Goal: Task Accomplishment & Management: Use online tool/utility

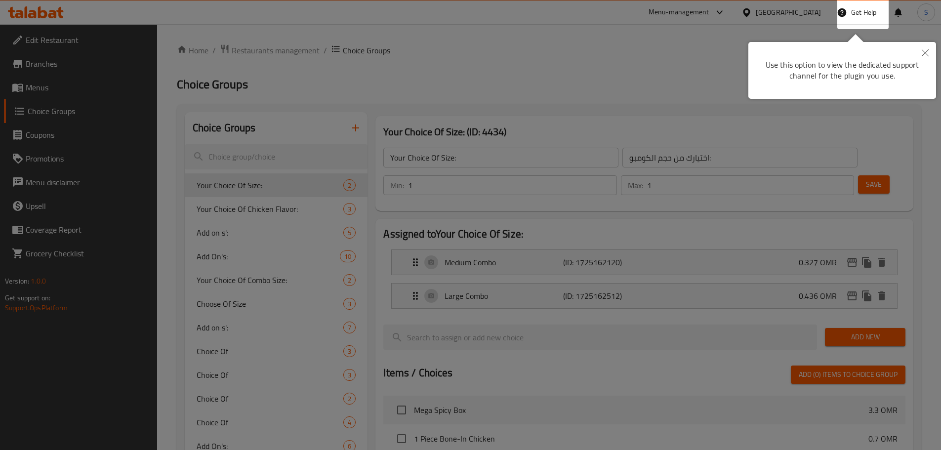
click at [921, 56] on icon "Close" at bounding box center [924, 52] width 7 height 7
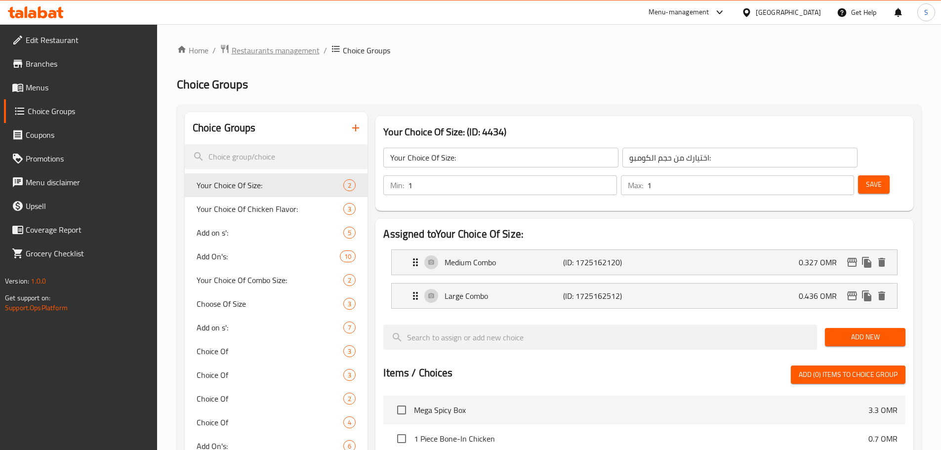
click at [297, 55] on span "Restaurants management" at bounding box center [276, 50] width 88 height 12
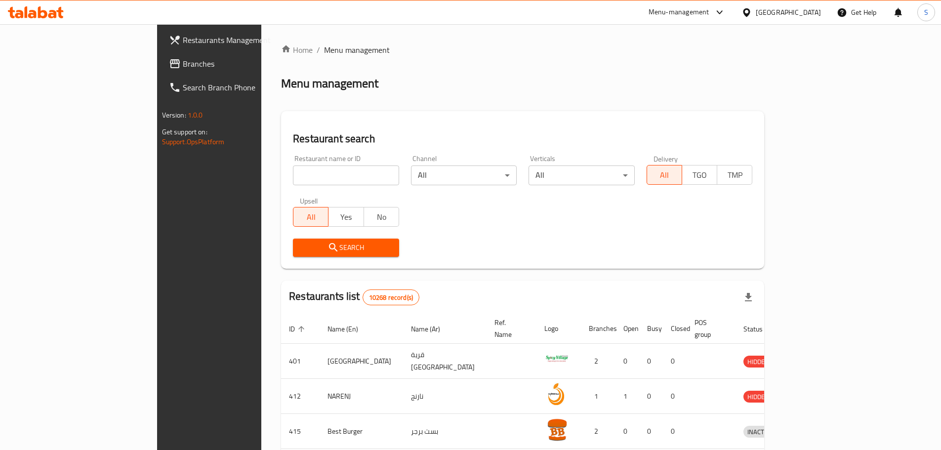
click at [811, 14] on div "Oman" at bounding box center [787, 12] width 65 height 11
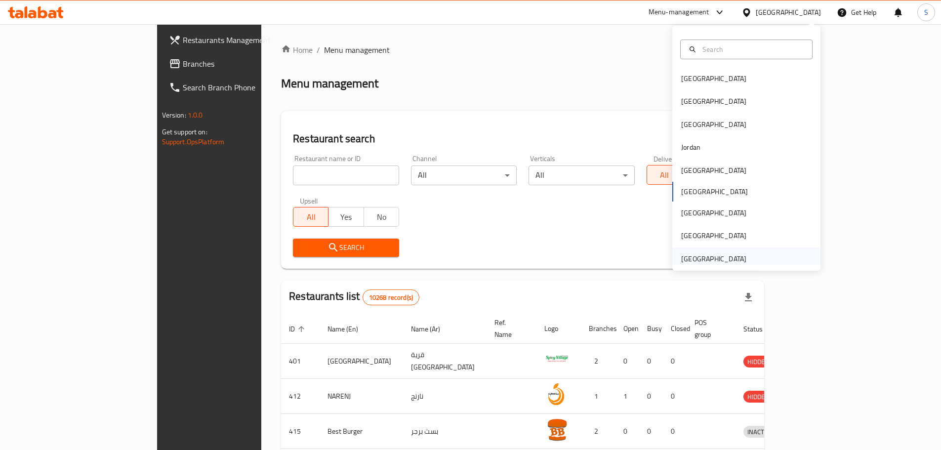
click at [695, 256] on div "United Arab Emirates" at bounding box center [713, 258] width 65 height 11
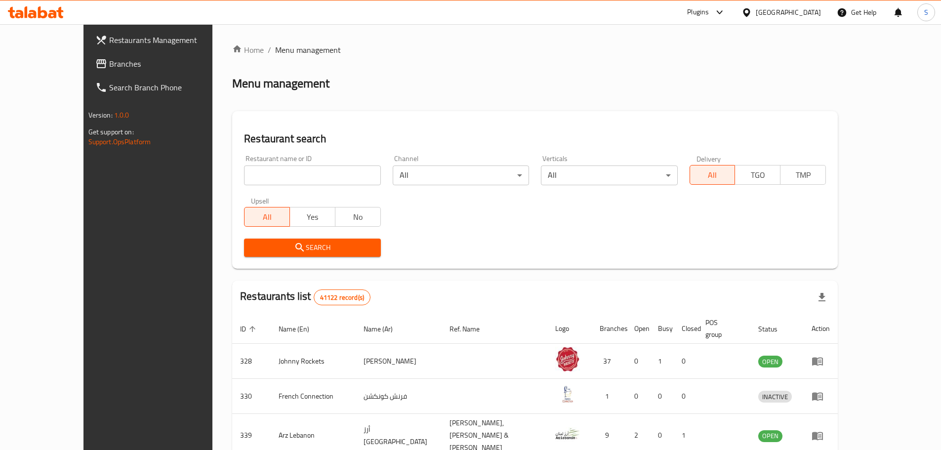
click at [244, 178] on input "search" at bounding box center [312, 175] width 136 height 20
paste input "ROYAL PULAO AND BIRYANI RESTAURANT Contact Email zawaib.ali@gmail.com Account C…"
drag, startPoint x: 218, startPoint y: 175, endPoint x: 611, endPoint y: 175, distance: 393.5
click at [611, 175] on div "Restaurant name or ID Restaurant name or ID Channel All ​ Verticals All ​ Deliv…" at bounding box center [534, 206] width 593 height 114
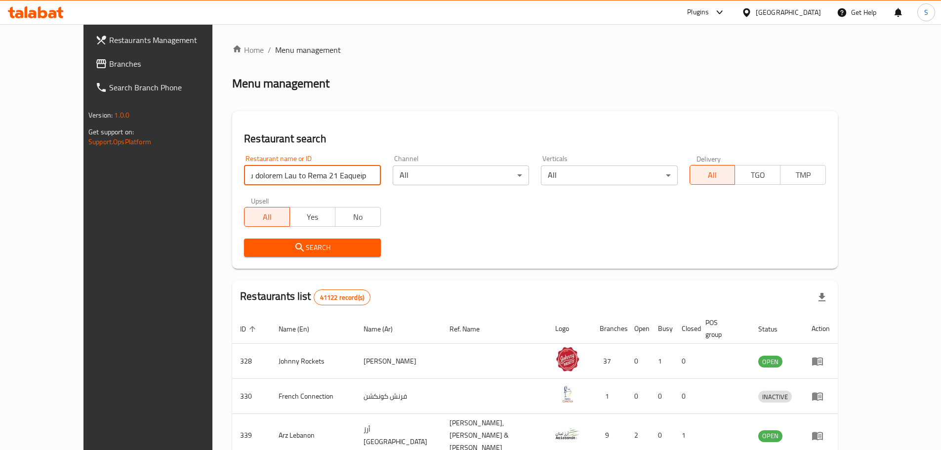
drag, startPoint x: 199, startPoint y: 176, endPoint x: 542, endPoint y: 199, distance: 343.9
click at [542, 199] on div "Restaurant name or ID Restaurant name or ID Channel All ​ Verticals All ​ Deliv…" at bounding box center [534, 206] width 593 height 114
drag, startPoint x: 219, startPoint y: 177, endPoint x: 544, endPoint y: 219, distance: 328.1
click at [534, 216] on div "Restaurant name or ID Restaurant name or ID Channel All ​ Verticals All ​ Deliv…" at bounding box center [534, 206] width 593 height 114
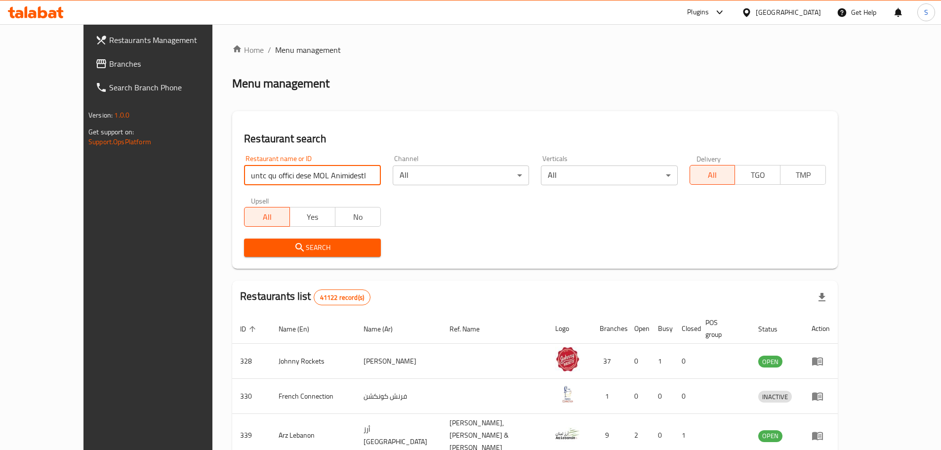
scroll to position [0, 43163]
drag, startPoint x: 223, startPoint y: 178, endPoint x: 566, endPoint y: 217, distance: 345.9
click at [561, 216] on div "Restaurant name or ID Restaurant name or ID Channel All ​ Verticals All ​ Deliv…" at bounding box center [534, 206] width 593 height 114
drag, startPoint x: 211, startPoint y: 180, endPoint x: 510, endPoint y: 212, distance: 301.0
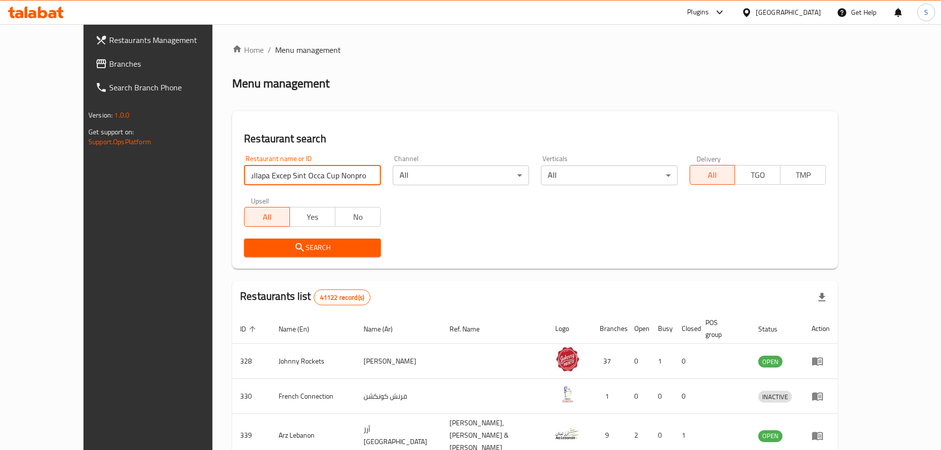
click at [503, 209] on div "Restaurant name or ID Restaurant name or ID Channel All ​ Verticals All ​ Deliv…" at bounding box center [534, 206] width 593 height 114
drag, startPoint x: 286, startPoint y: 178, endPoint x: 587, endPoint y: 205, distance: 302.4
click at [577, 204] on div "Restaurant name or ID Restaurant name or ID Channel All ​ Verticals All ​ Deliv…" at bounding box center [534, 206] width 593 height 114
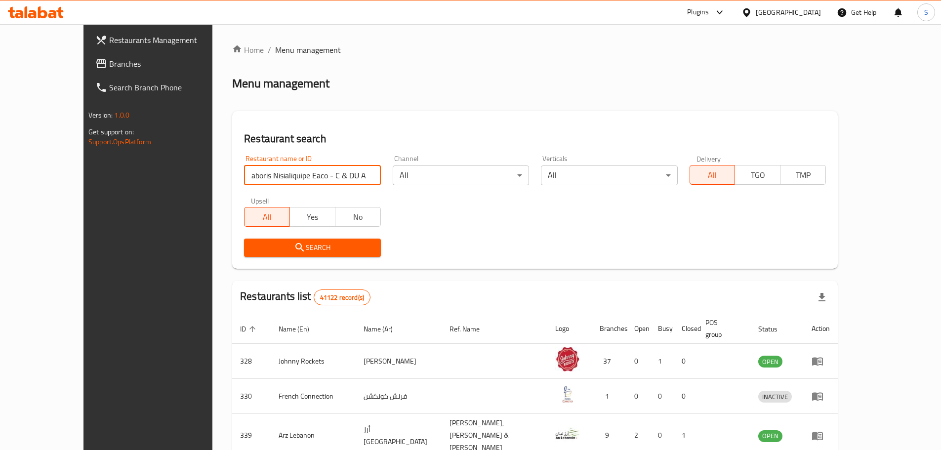
drag, startPoint x: 350, startPoint y: 178, endPoint x: 542, endPoint y: 189, distance: 192.9
click at [535, 189] on div "Restaurant name or ID Restaurant name or ID Channel All ​ Verticals All ​ Deliv…" at bounding box center [534, 206] width 593 height 114
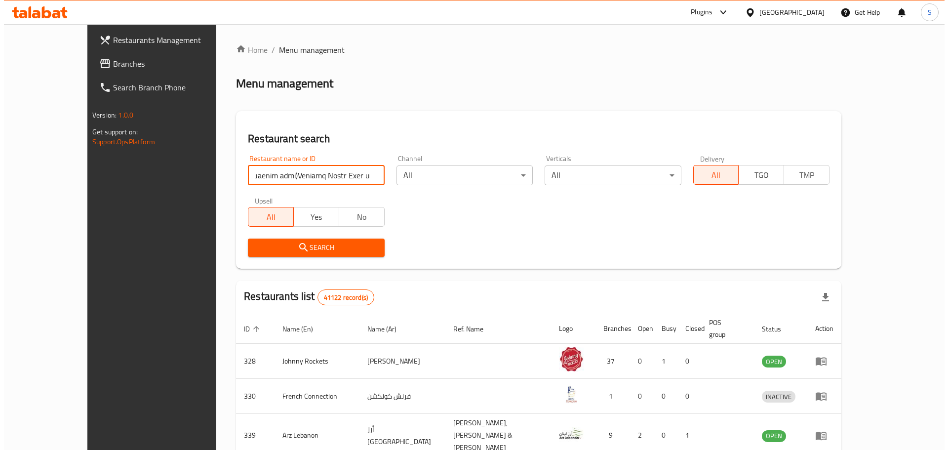
scroll to position [0, 0]
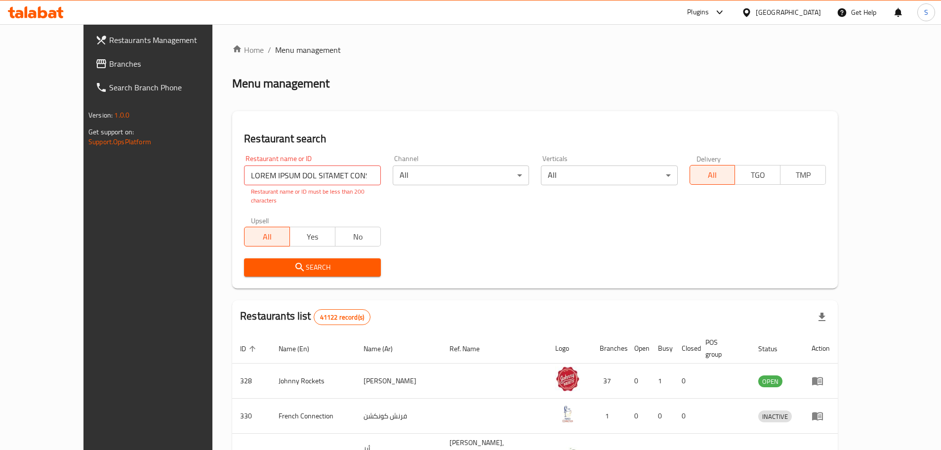
click at [266, 171] on input "search" at bounding box center [312, 175] width 136 height 20
click at [265, 171] on input "search" at bounding box center [312, 175] width 136 height 20
paste input "search"
type input "ROYAL PULAO AND BIRYANI RESTAURANT"
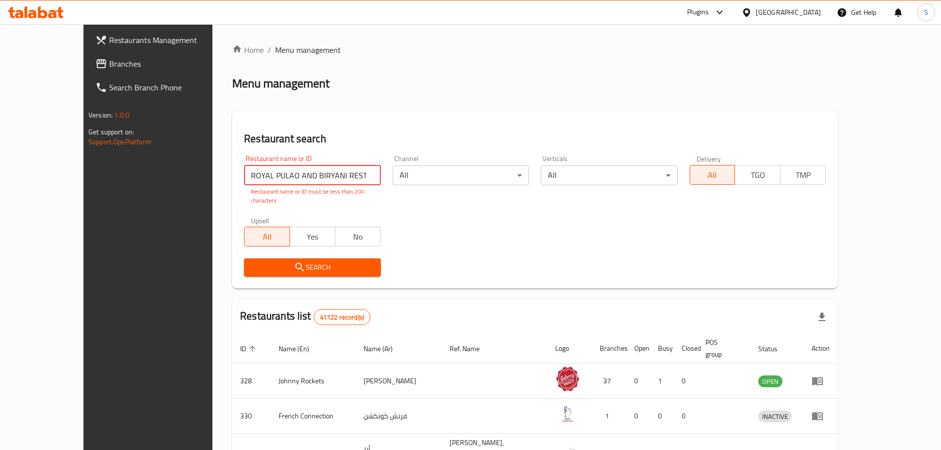
click button "Search" at bounding box center [312, 267] width 136 height 18
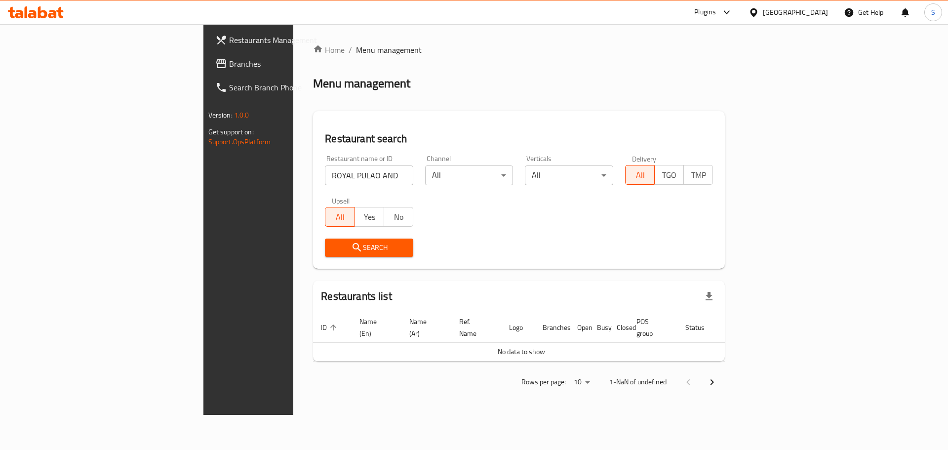
click at [229, 69] on span "Branches" at bounding box center [291, 64] width 125 height 12
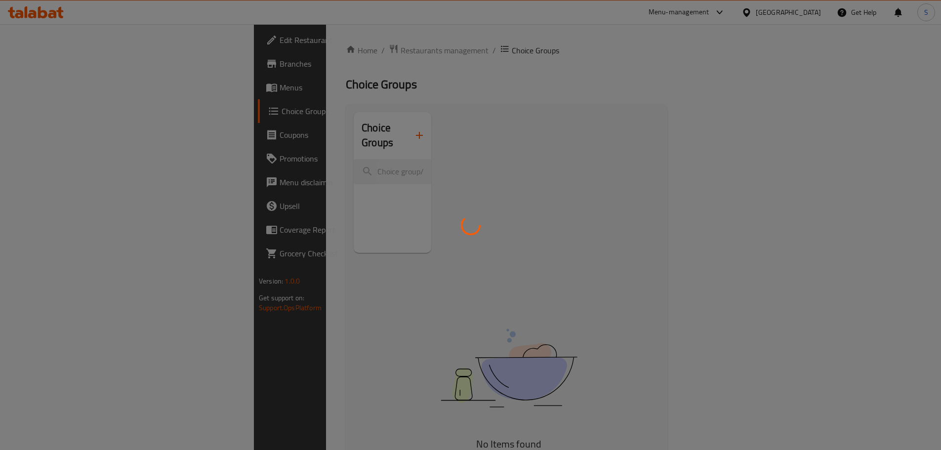
click at [714, 37] on div at bounding box center [470, 225] width 941 height 450
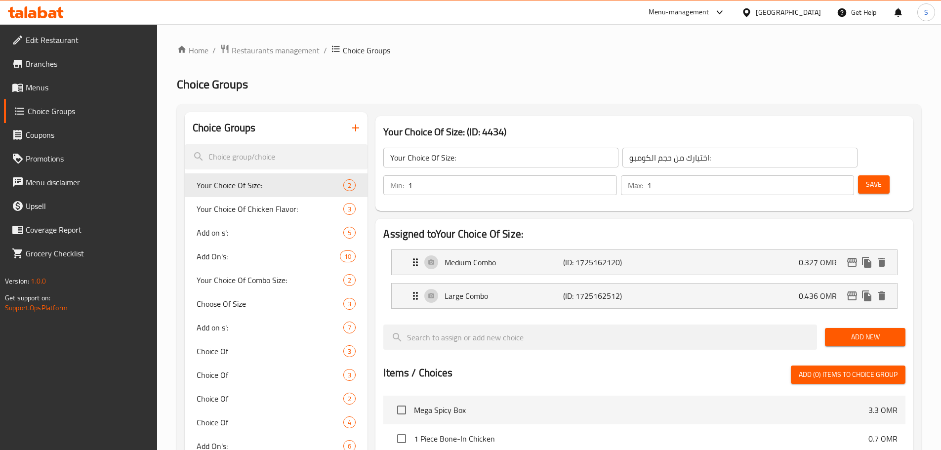
click at [733, 20] on div "Menu-management" at bounding box center [686, 12] width 93 height 24
click at [709, 12] on div "Menu-management" at bounding box center [678, 12] width 61 height 12
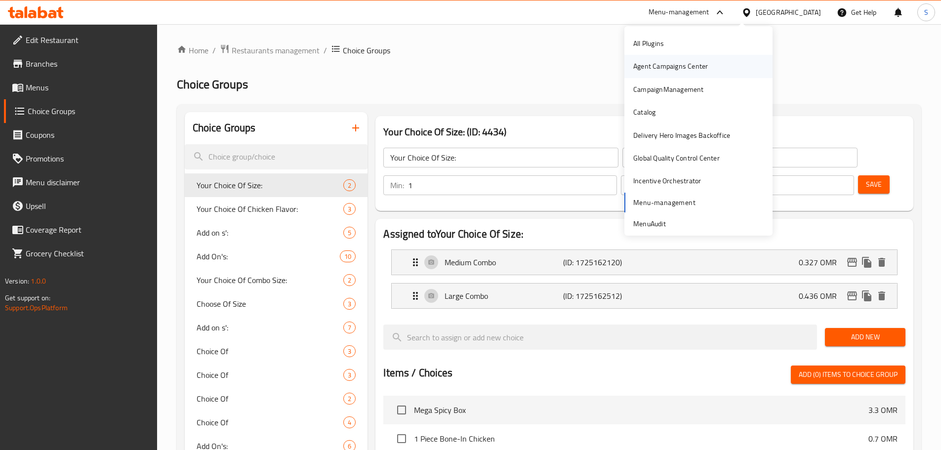
click at [685, 76] on div "Agent Campaigns Center" at bounding box center [670, 66] width 90 height 23
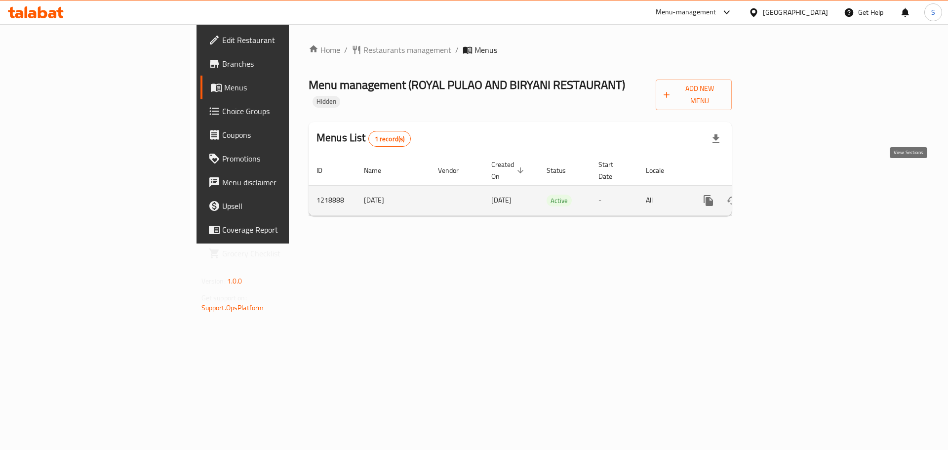
click at [786, 195] on icon "enhanced table" at bounding box center [780, 201] width 12 height 12
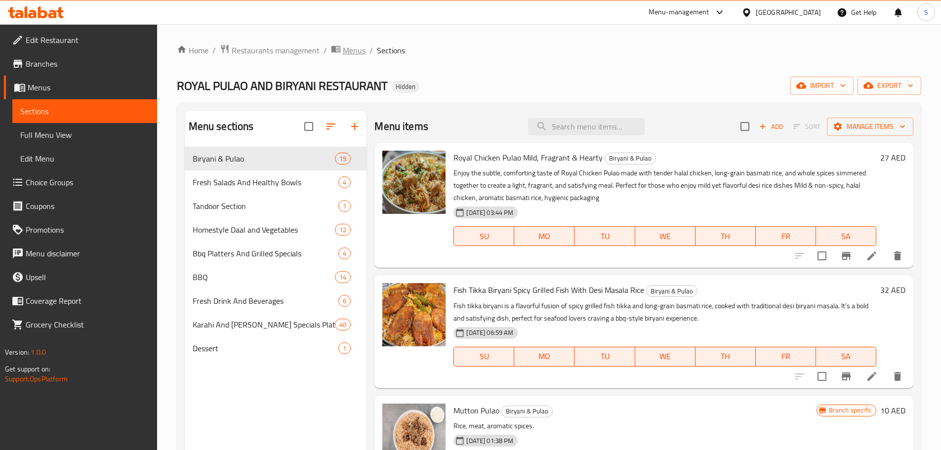
click at [348, 50] on span "Menus" at bounding box center [354, 50] width 23 height 12
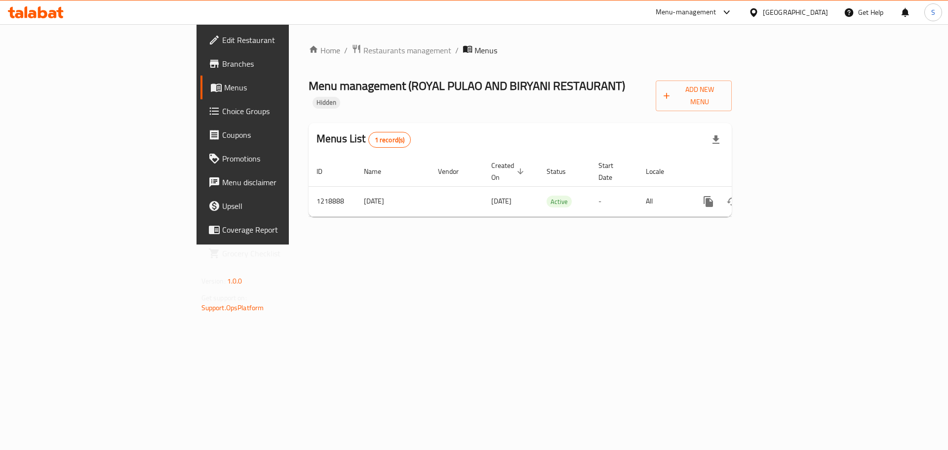
click at [200, 70] on link "Branches" at bounding box center [277, 64] width 155 height 24
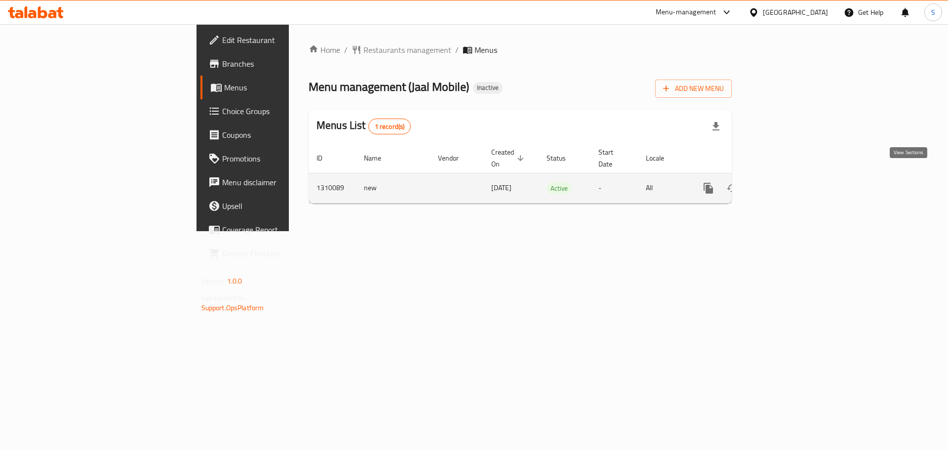
click at [791, 179] on link "enhanced table" at bounding box center [780, 188] width 24 height 24
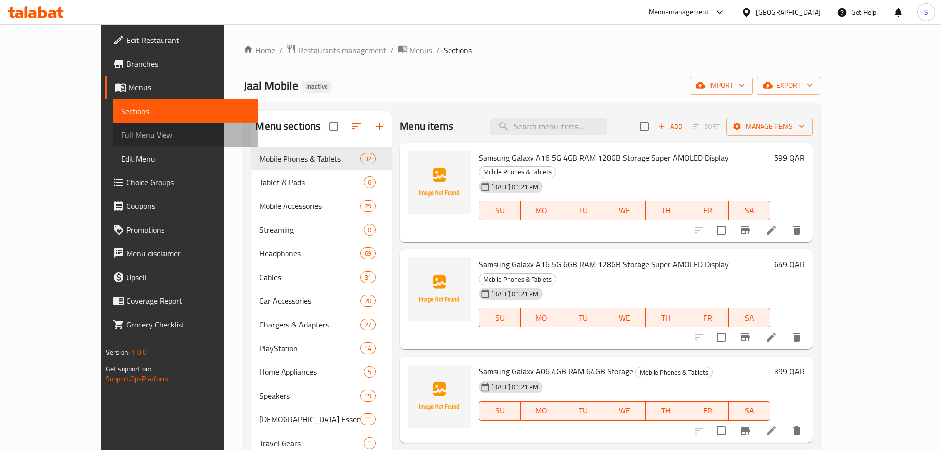
click at [121, 134] on span "Full Menu View" at bounding box center [185, 135] width 129 height 12
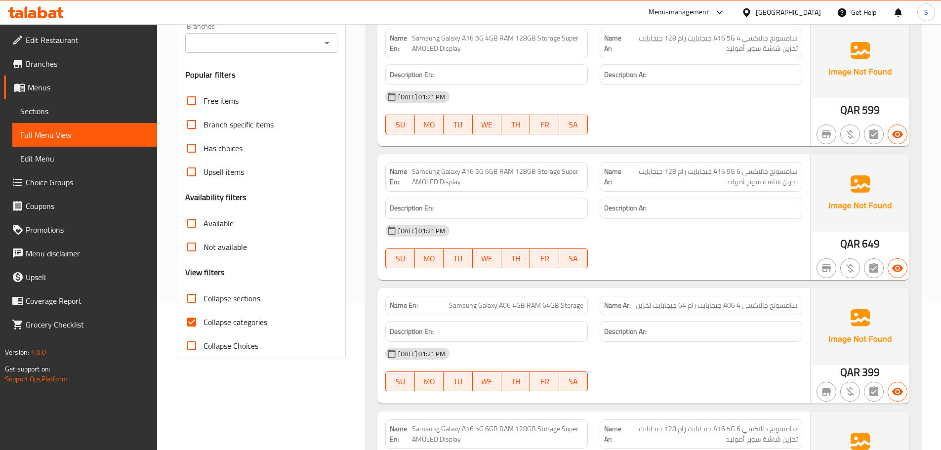
scroll to position [148, 0]
click at [196, 318] on input "Collapse categories" at bounding box center [192, 322] width 24 height 24
drag, startPoint x: 193, startPoint y: 319, endPoint x: 350, endPoint y: 345, distance: 159.0
click at [193, 319] on input "Collapse categories" at bounding box center [192, 322] width 24 height 24
checkbox input "true"
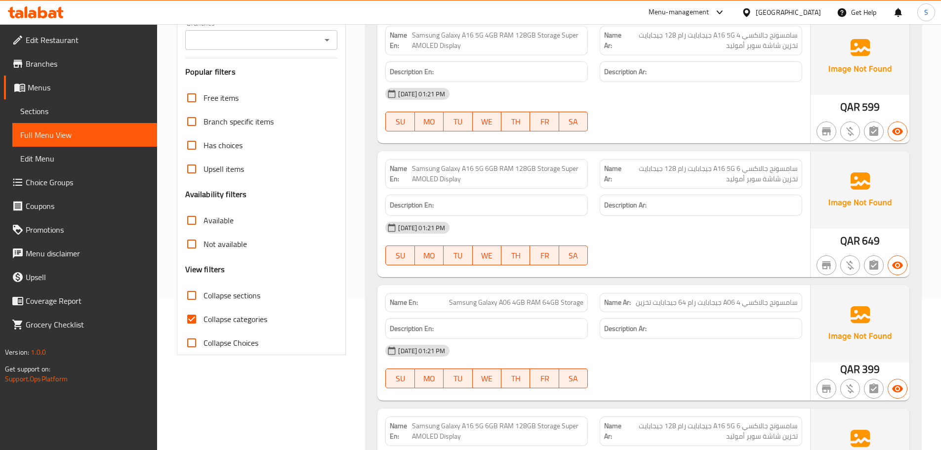
scroll to position [49, 0]
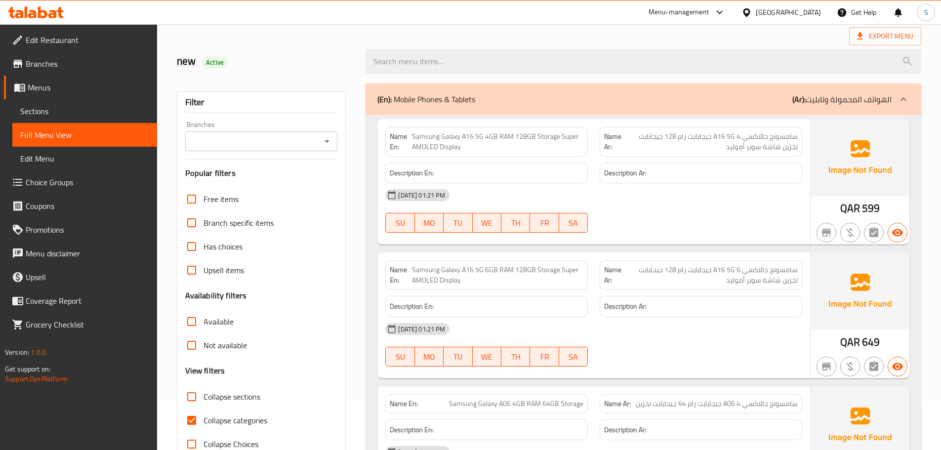
click at [185, 397] on input "Collapse sections" at bounding box center [192, 397] width 24 height 24
checkbox input "true"
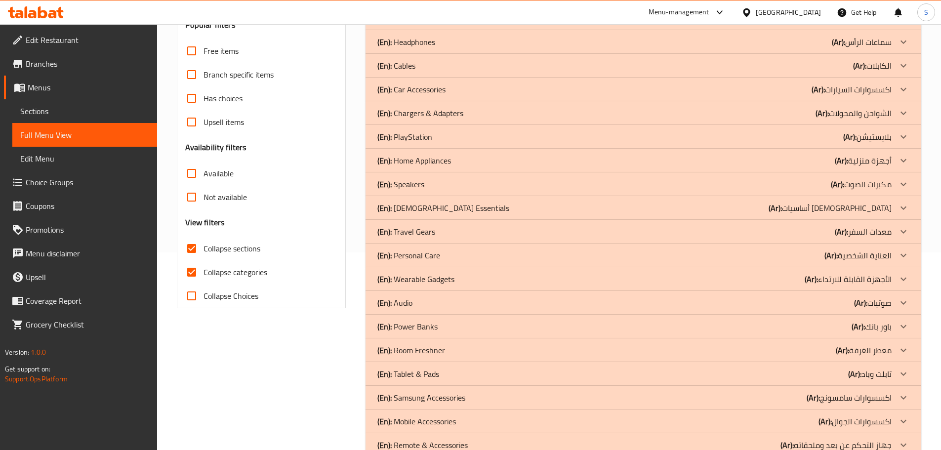
scroll to position [295, 0]
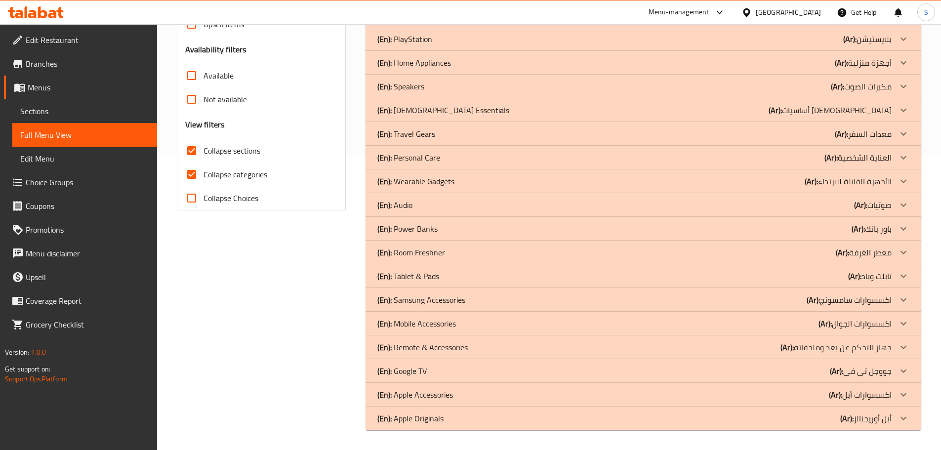
click at [243, 311] on div "Filter Branches Branches Popular filters Free items Branch specific items Has c…" at bounding box center [265, 134] width 189 height 604
drag, startPoint x: 473, startPoint y: 301, endPoint x: 464, endPoint y: 340, distance: 40.7
click at [473, 301] on div "(En): Samsung Accessories (Ar): اكسسوارات سامسونج" at bounding box center [634, 300] width 514 height 12
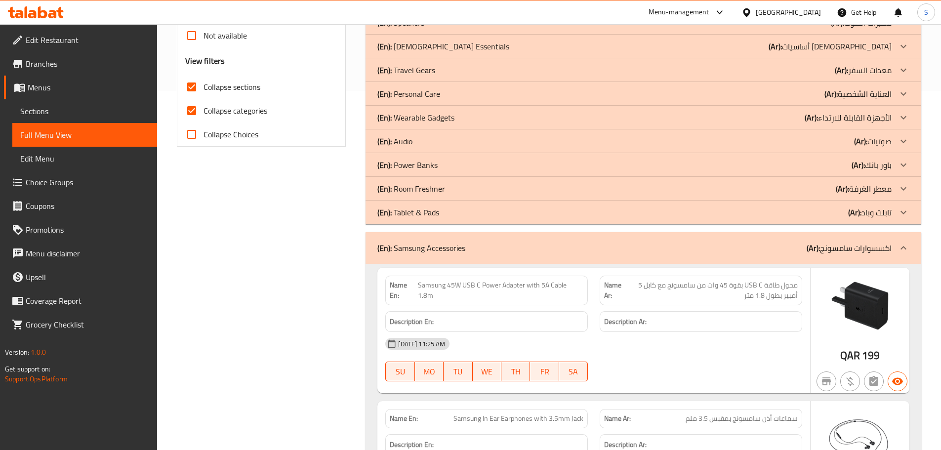
scroll to position [355, 0]
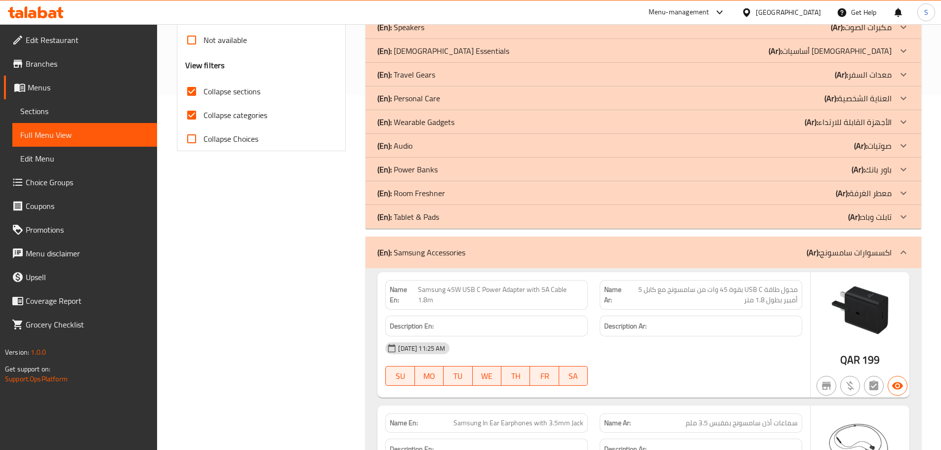
click at [434, 256] on p "(En): Samsung Accessories" at bounding box center [421, 252] width 88 height 12
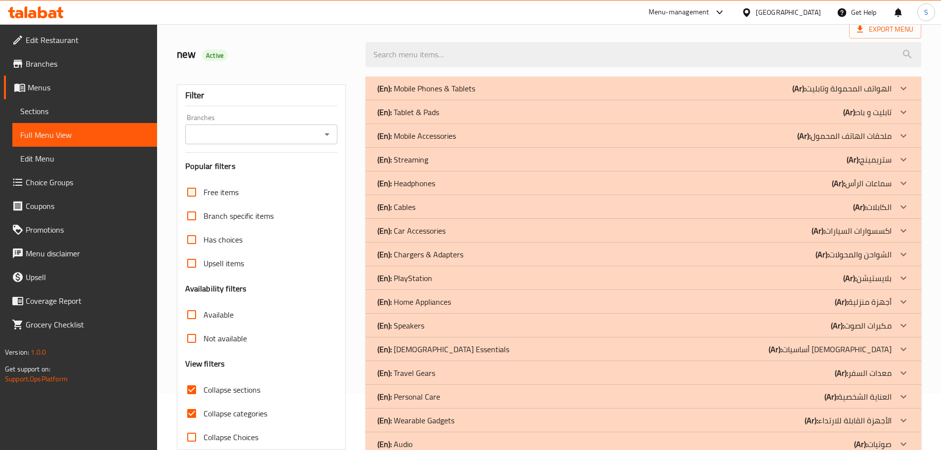
scroll to position [0, 0]
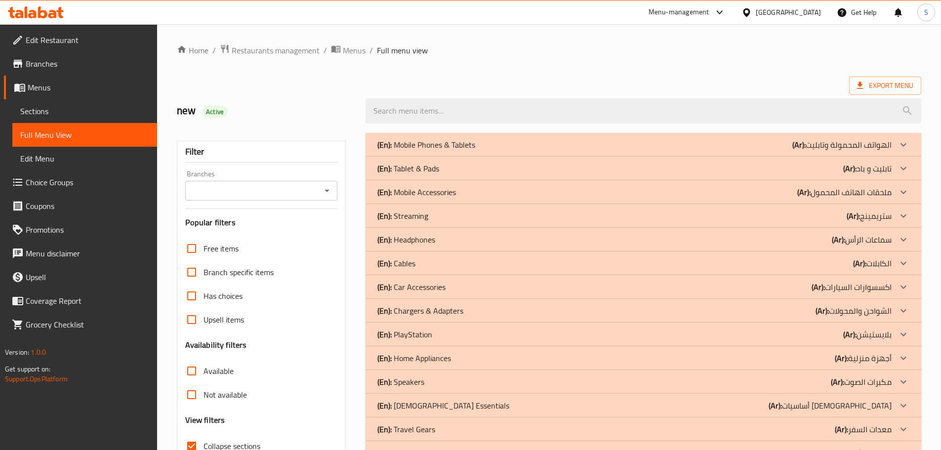
drag, startPoint x: 499, startPoint y: 147, endPoint x: 477, endPoint y: 204, distance: 60.8
click at [499, 147] on div "(En): Mobile Phones & Tablets (Ar): الهواتف المحمولة وتابليت" at bounding box center [634, 145] width 514 height 12
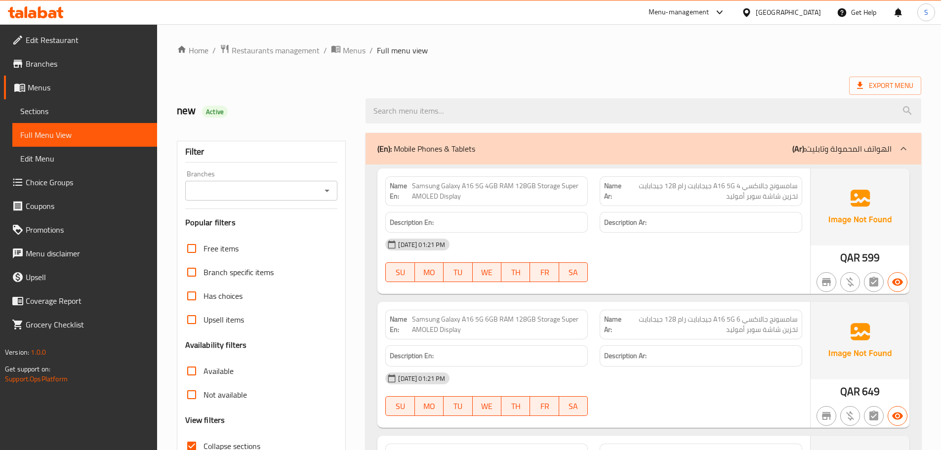
drag, startPoint x: 499, startPoint y: 145, endPoint x: 439, endPoint y: 270, distance: 138.2
click at [499, 145] on div "(En): Mobile Phones & Tablets (Ar): الهواتف المحمولة وتابليت" at bounding box center [634, 149] width 514 height 12
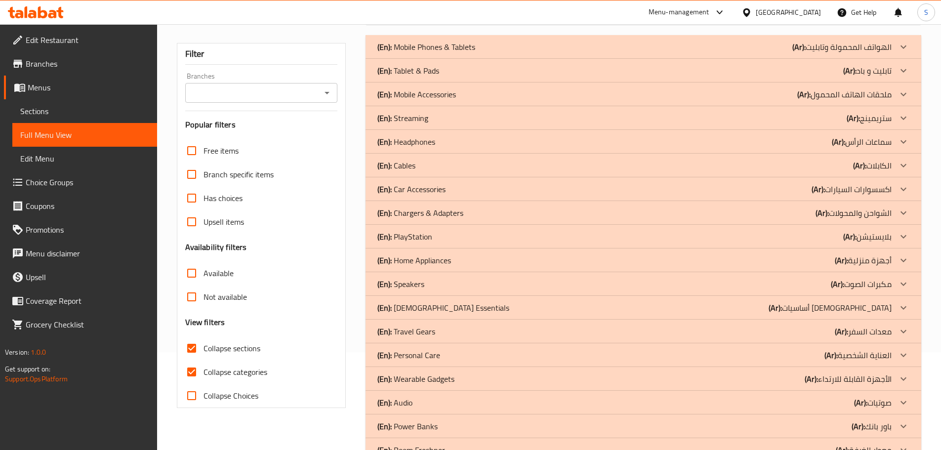
scroll to position [48, 0]
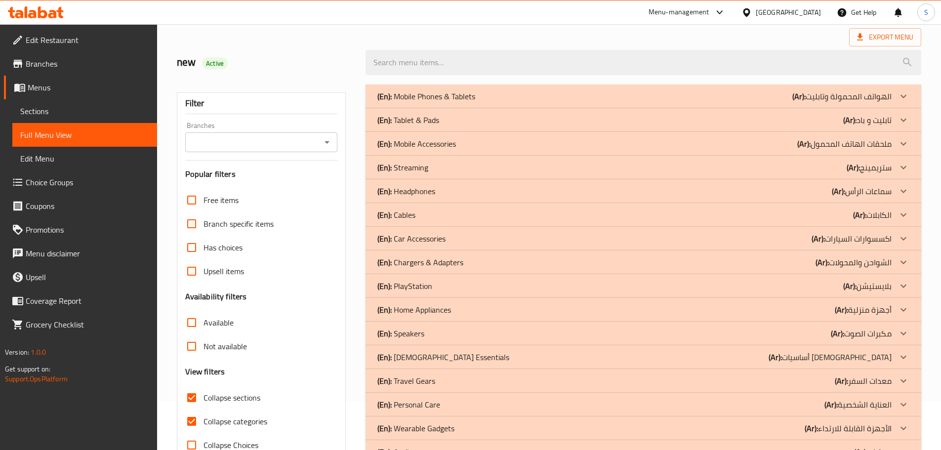
click at [474, 149] on div "(En): Mobile Accessories (Ar): ملحقات الهاتف المحمول" at bounding box center [634, 144] width 514 height 12
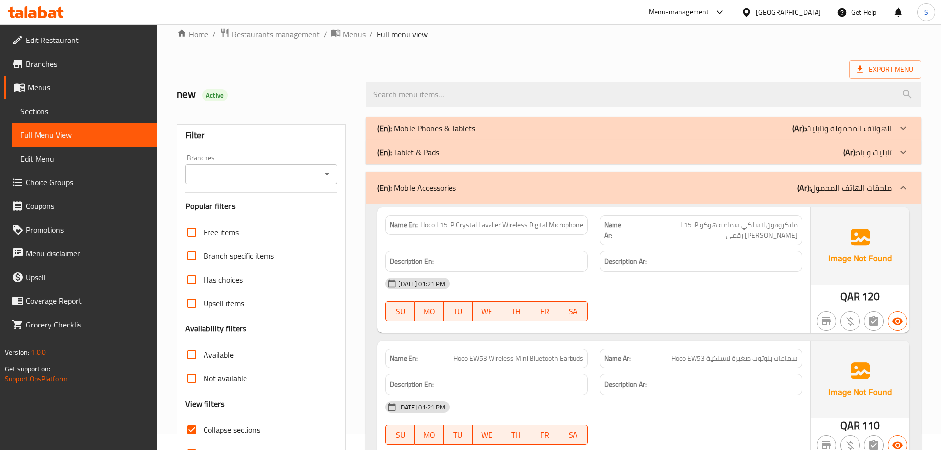
scroll to position [0, 0]
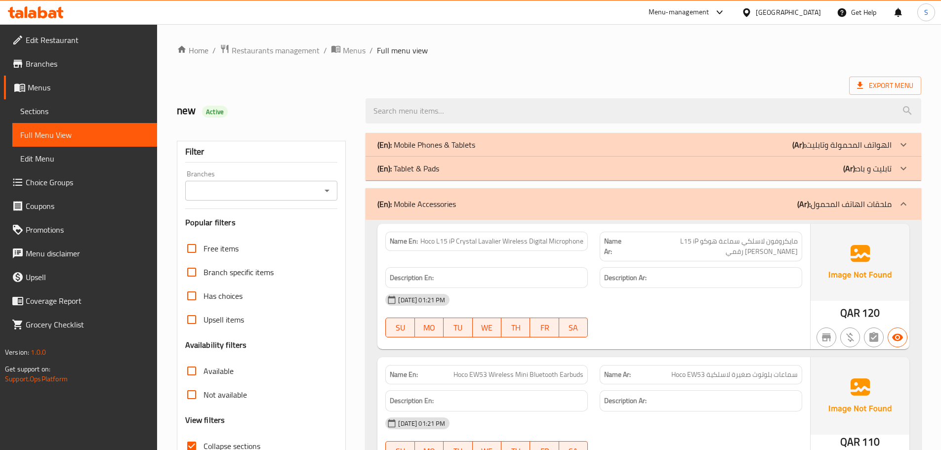
click at [455, 207] on p "(En): Mobile Accessories" at bounding box center [416, 204] width 79 height 12
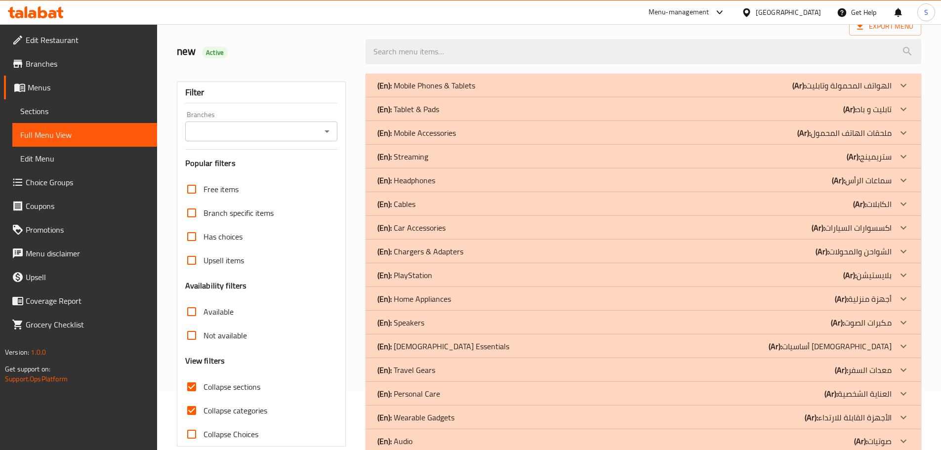
scroll to position [148, 0]
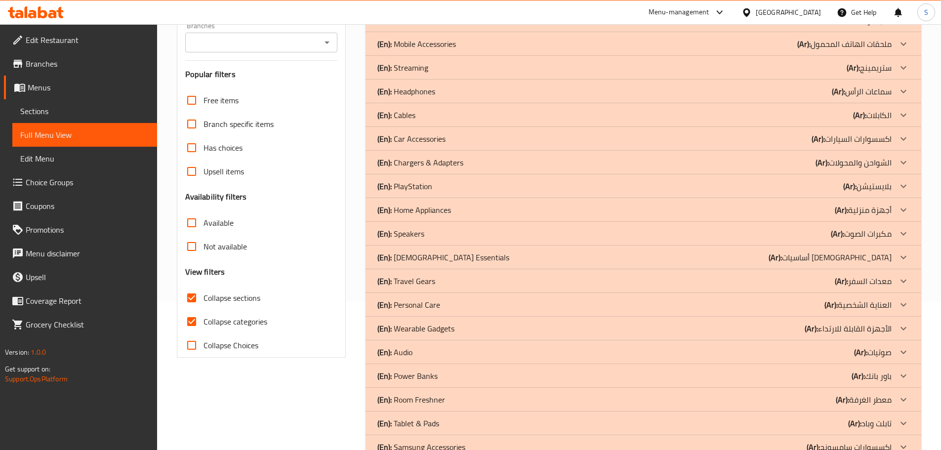
click at [423, 157] on p "(En): Chargers & Adapters" at bounding box center [420, 163] width 86 height 12
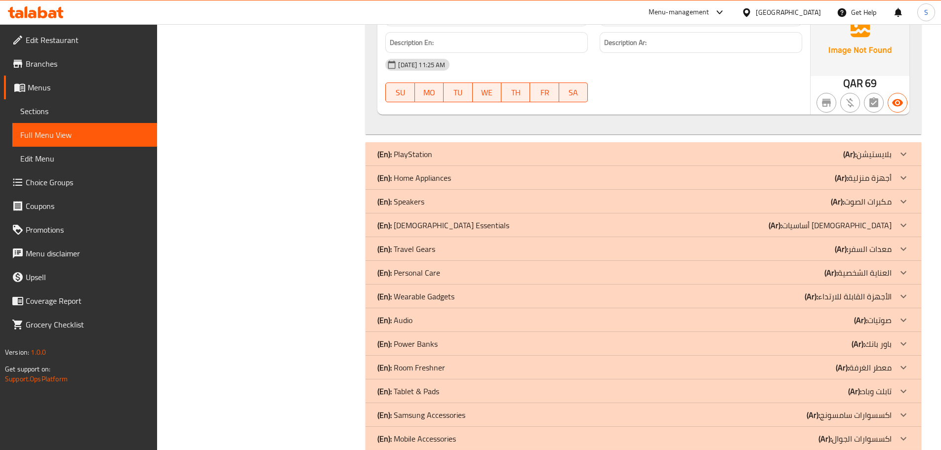
scroll to position [3747, 0]
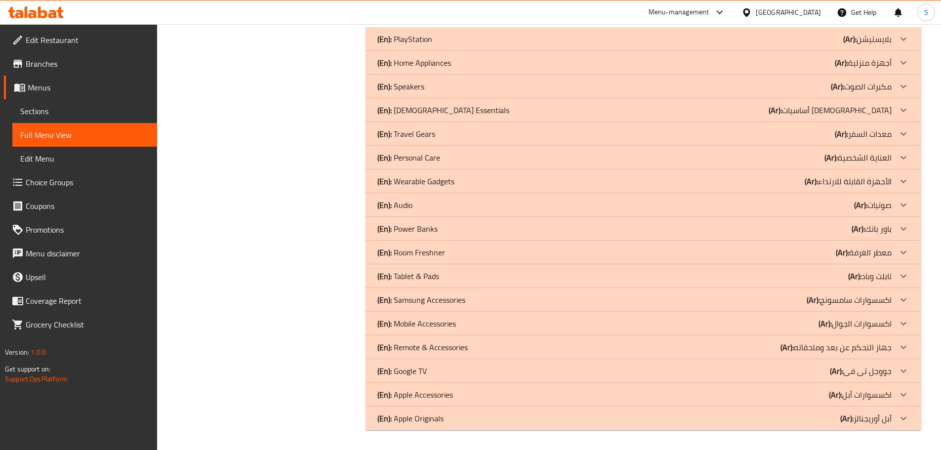
click at [574, 247] on div "(En): Room Freshner (Ar): معطر الغرفة" at bounding box center [634, 252] width 514 height 12
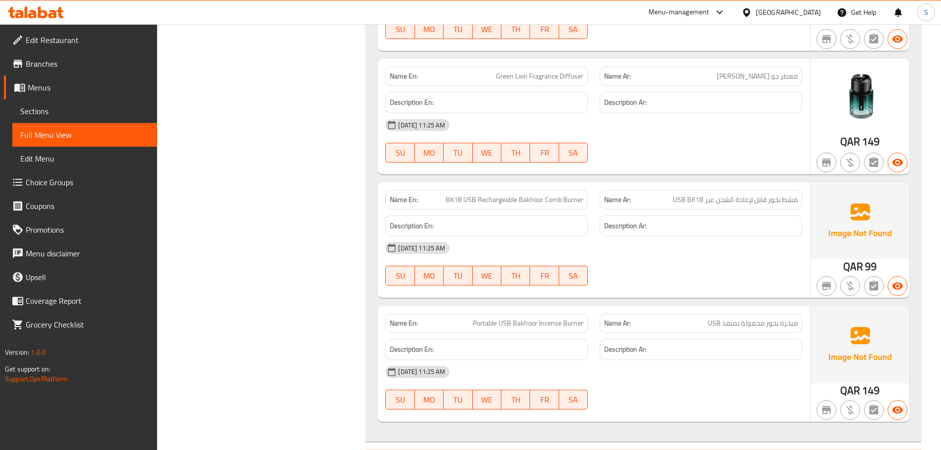
scroll to position [0, 0]
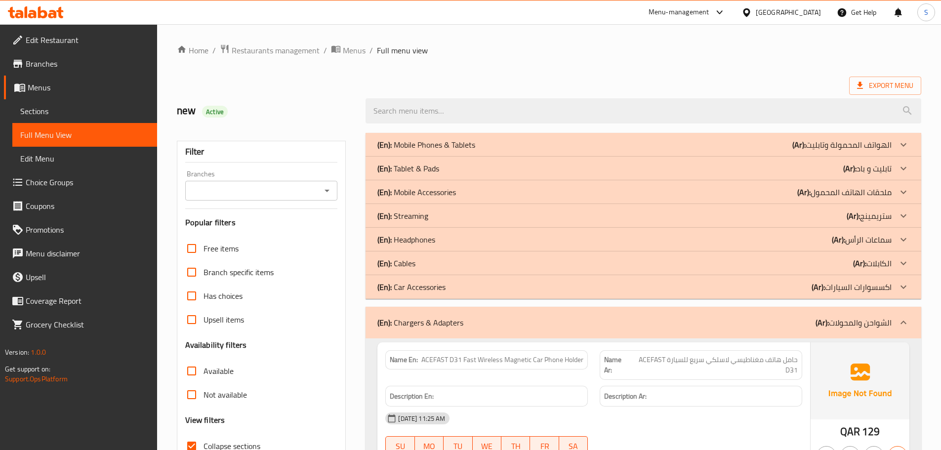
click at [42, 88] on span "Menus" at bounding box center [88, 87] width 121 height 12
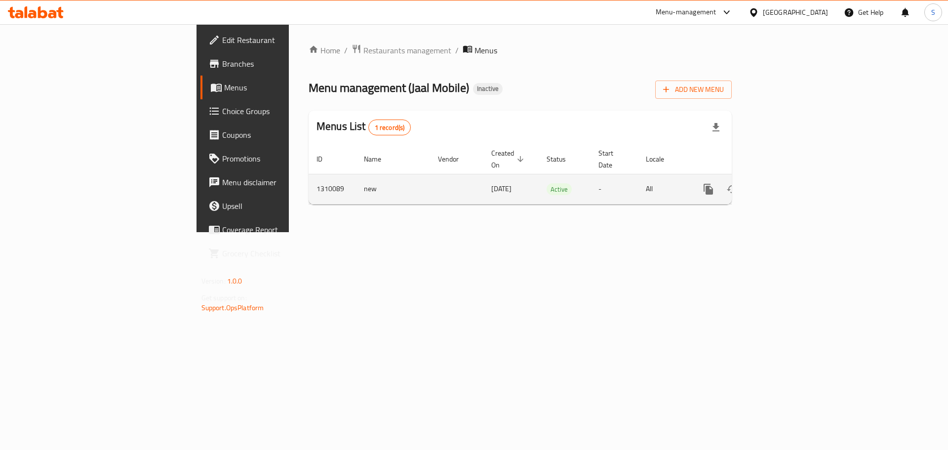
click at [786, 183] on icon "enhanced table" at bounding box center [780, 189] width 12 height 12
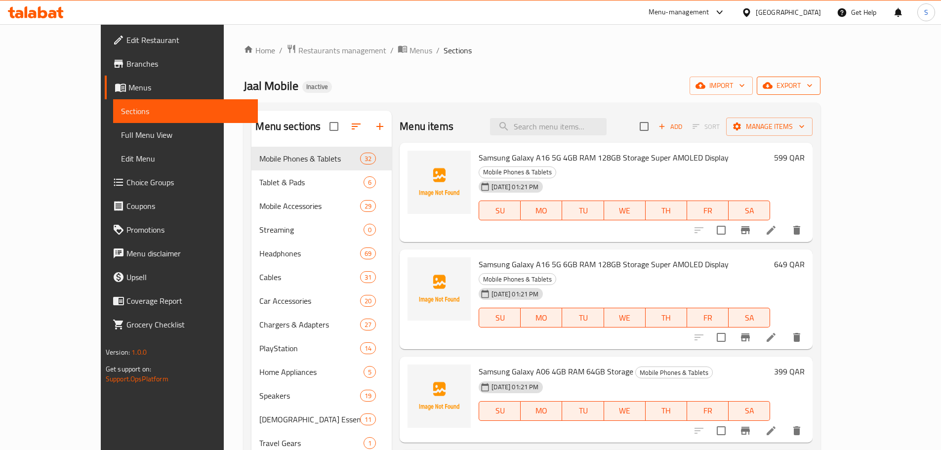
click at [820, 92] on button "export" at bounding box center [788, 86] width 64 height 18
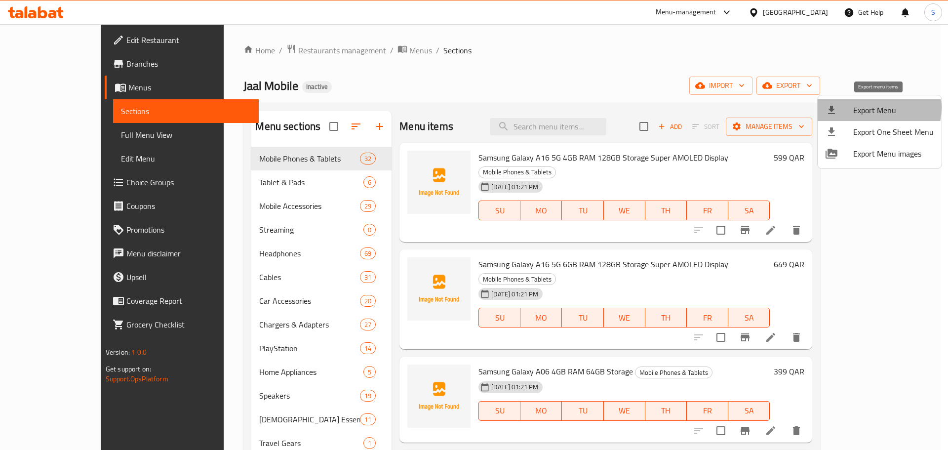
click at [872, 108] on span "Export Menu" at bounding box center [893, 110] width 80 height 12
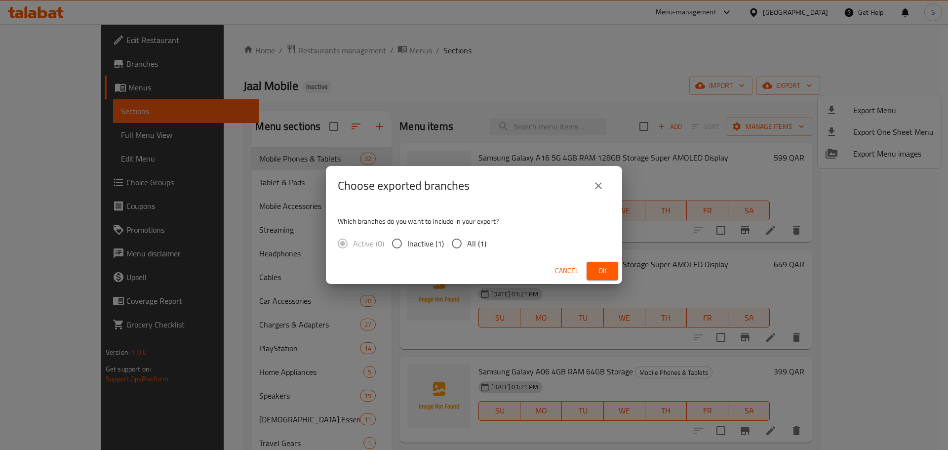
click at [470, 242] on span "All (1)" at bounding box center [476, 243] width 19 height 12
click at [467, 242] on input "All (1)" at bounding box center [456, 243] width 21 height 21
radio input "true"
click at [597, 266] on span "Ok" at bounding box center [602, 271] width 16 height 12
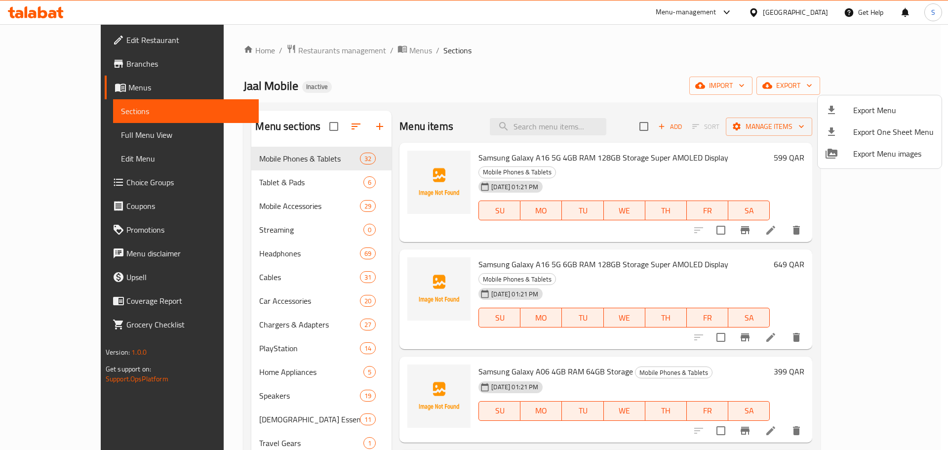
click at [491, 79] on div at bounding box center [474, 225] width 948 height 450
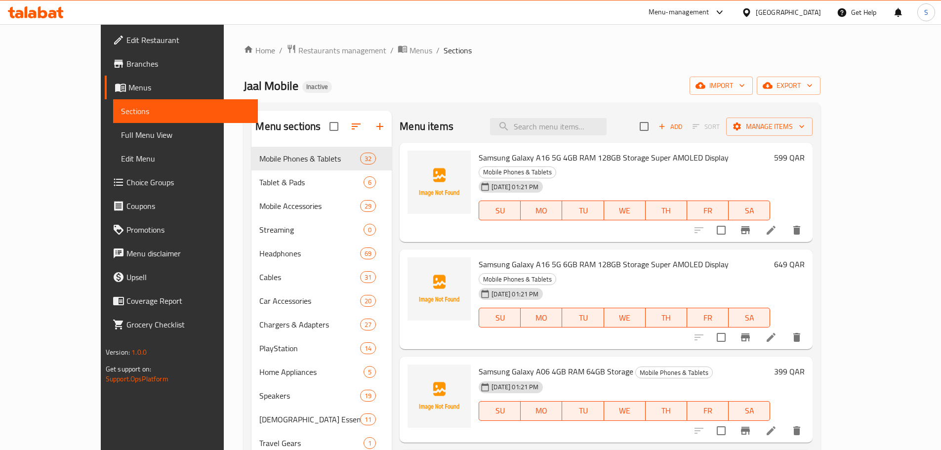
click at [121, 136] on span "Full Menu View" at bounding box center [185, 135] width 129 height 12
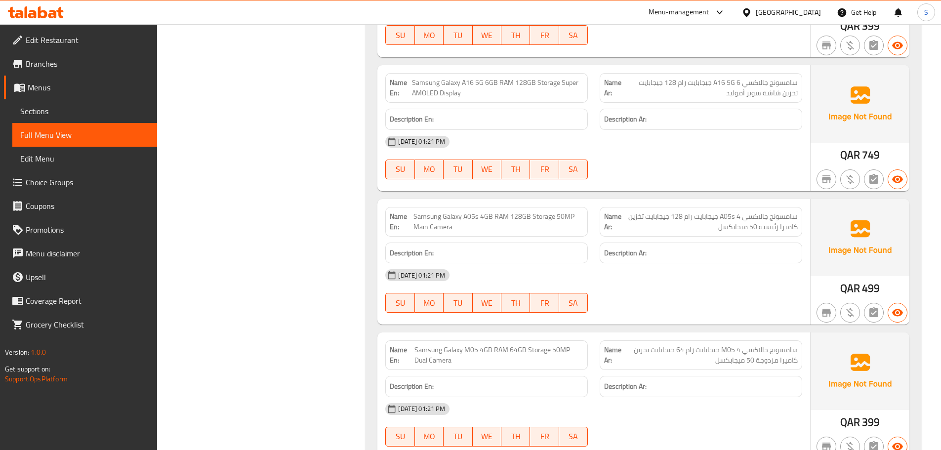
scroll to position [247, 0]
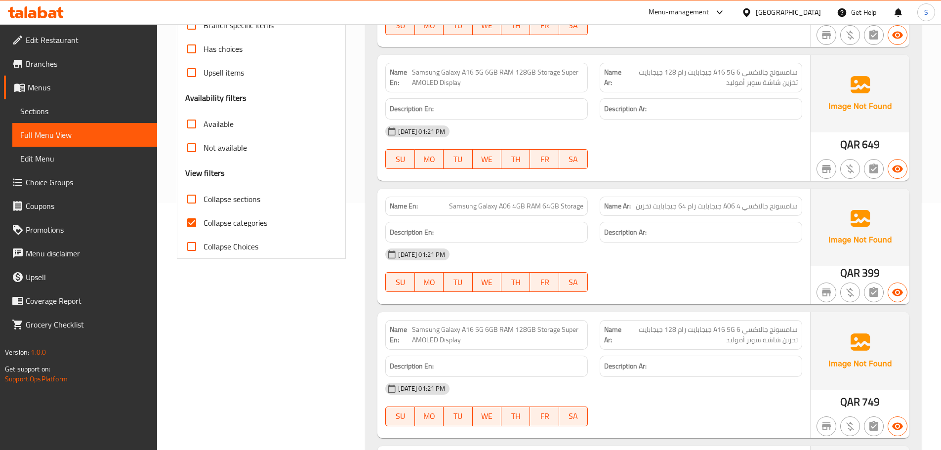
click at [188, 198] on input "Collapse sections" at bounding box center [192, 199] width 24 height 24
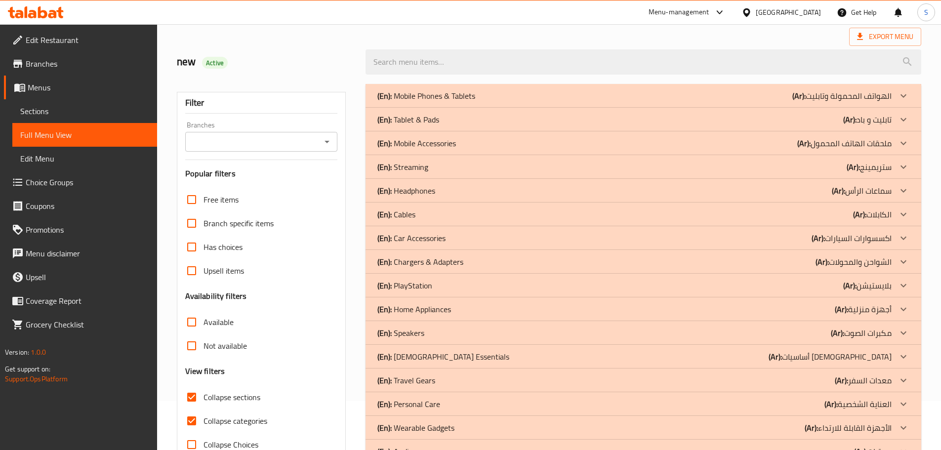
scroll to position [49, 0]
drag, startPoint x: 462, startPoint y: 189, endPoint x: 496, endPoint y: 265, distance: 83.3
click at [462, 189] on div "(En): Headphones (Ar): سماعات الرأس" at bounding box center [634, 190] width 514 height 12
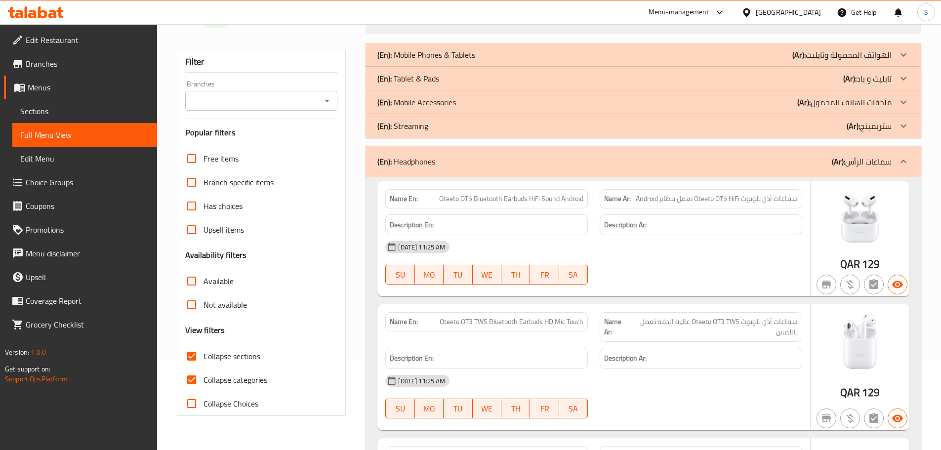
scroll to position [148, 0]
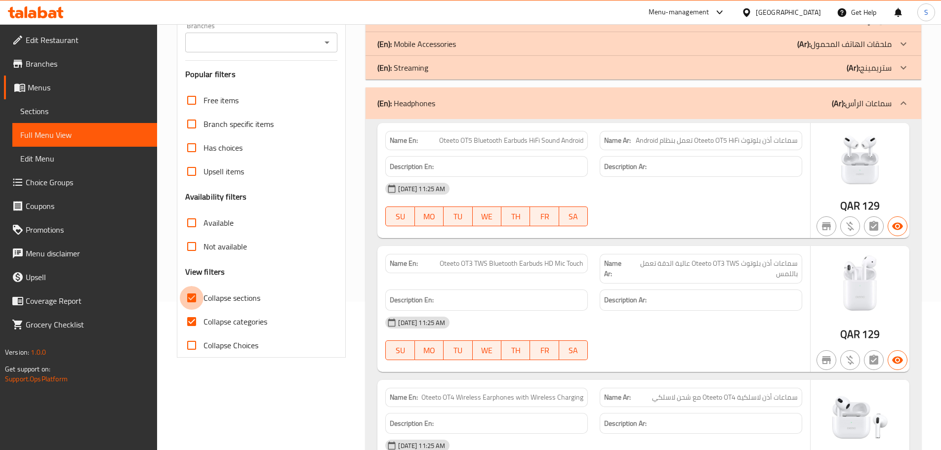
click at [192, 295] on input "Collapse sections" at bounding box center [192, 298] width 24 height 24
checkbox input "false"
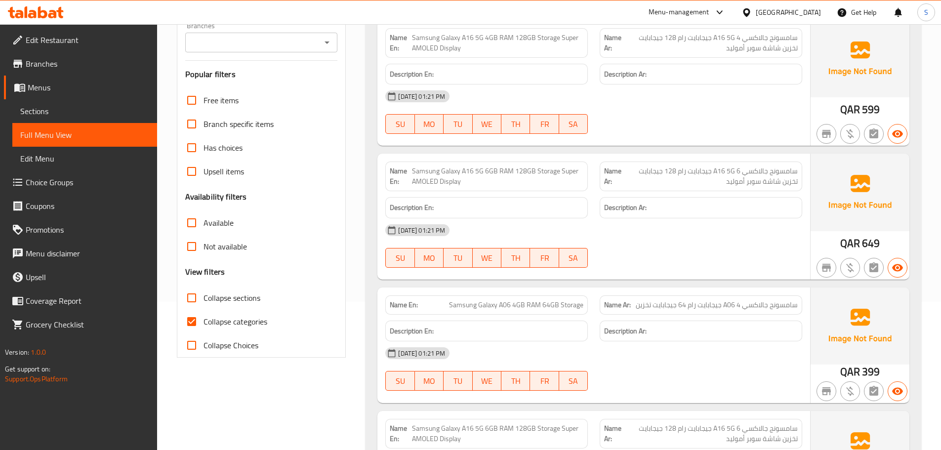
scroll to position [495, 0]
